Goal: Navigation & Orientation: Go to known website

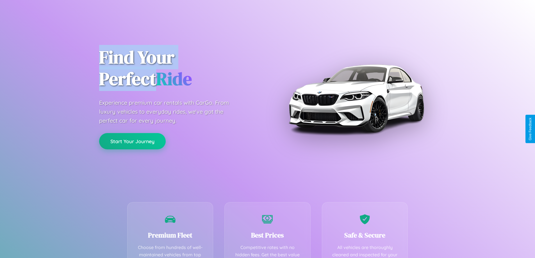
click at [132, 141] on button "Start Your Journey" at bounding box center [132, 141] width 67 height 16
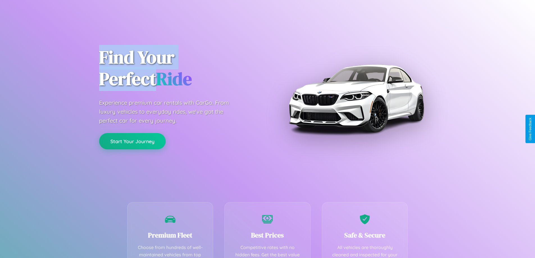
click at [132, 141] on button "Start Your Journey" at bounding box center [132, 141] width 67 height 16
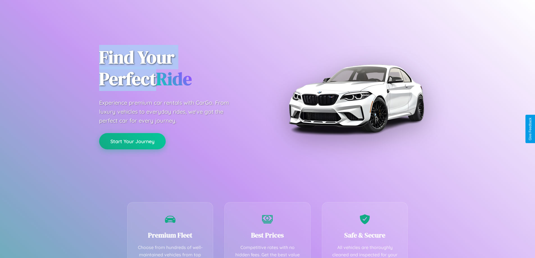
click at [132, 141] on button "Start Your Journey" at bounding box center [132, 141] width 67 height 16
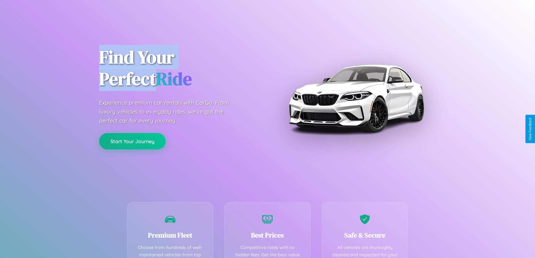
click at [132, 141] on button "Start Your Journey" at bounding box center [132, 141] width 67 height 16
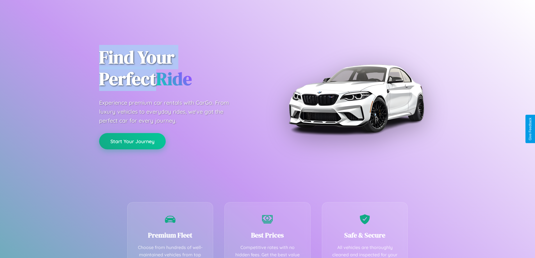
click at [132, 141] on button "Start Your Journey" at bounding box center [132, 141] width 67 height 16
